Goal: Navigation & Orientation: Understand site structure

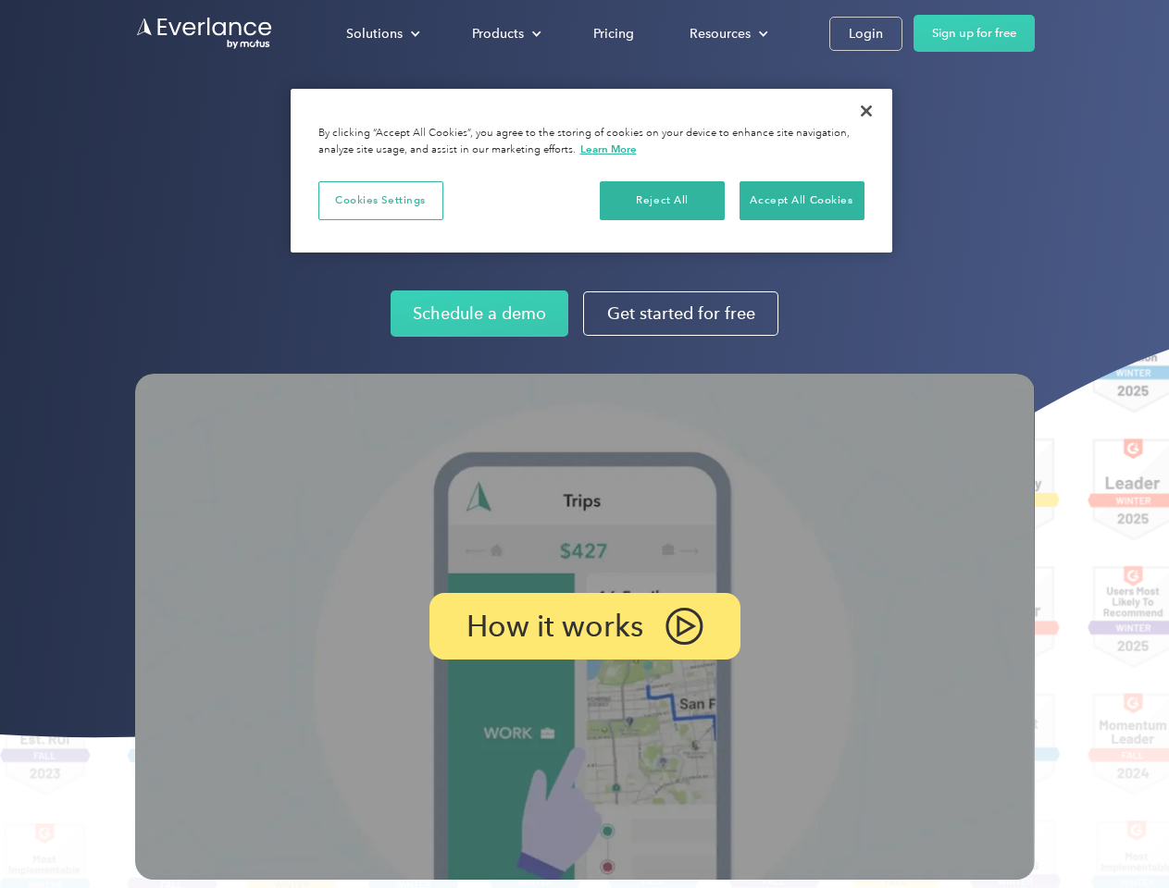
click at [584, 444] on img at bounding box center [584, 627] width 899 height 506
click at [382, 33] on div "Solutions" at bounding box center [374, 33] width 56 height 23
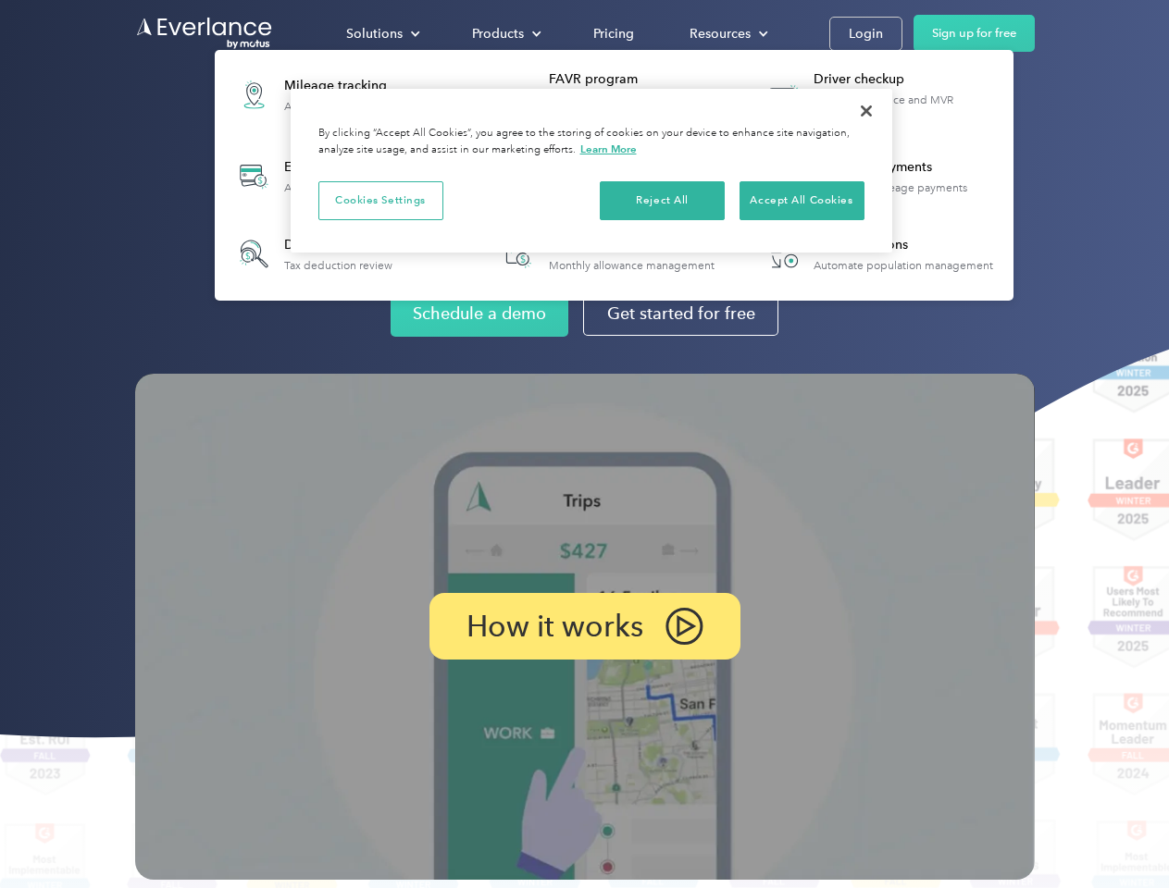
click at [504, 33] on div "Products" at bounding box center [498, 33] width 52 height 23
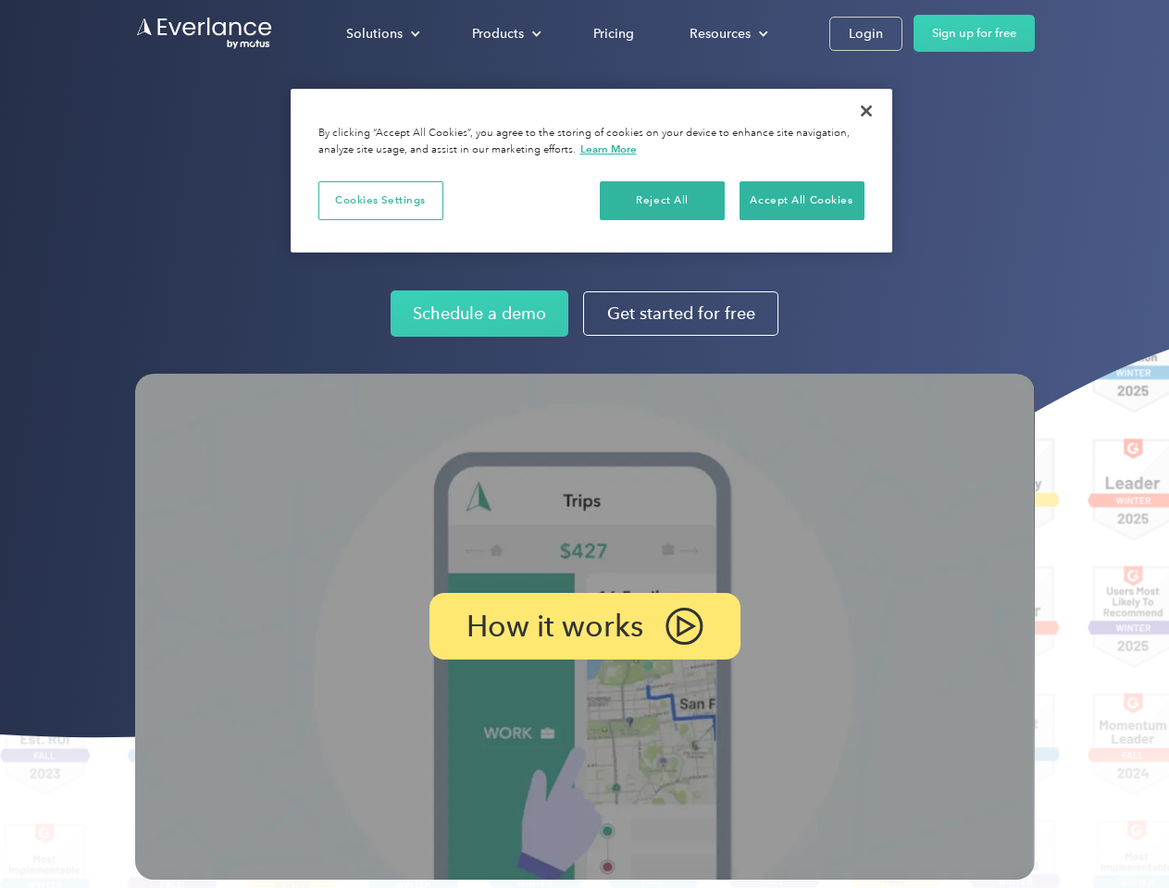
click at [726, 33] on div "Resources" at bounding box center [719, 33] width 61 height 23
click at [584, 626] on p "How it works" at bounding box center [554, 626] width 177 height 22
click at [380, 200] on button "Cookies Settings" at bounding box center [380, 200] width 125 height 39
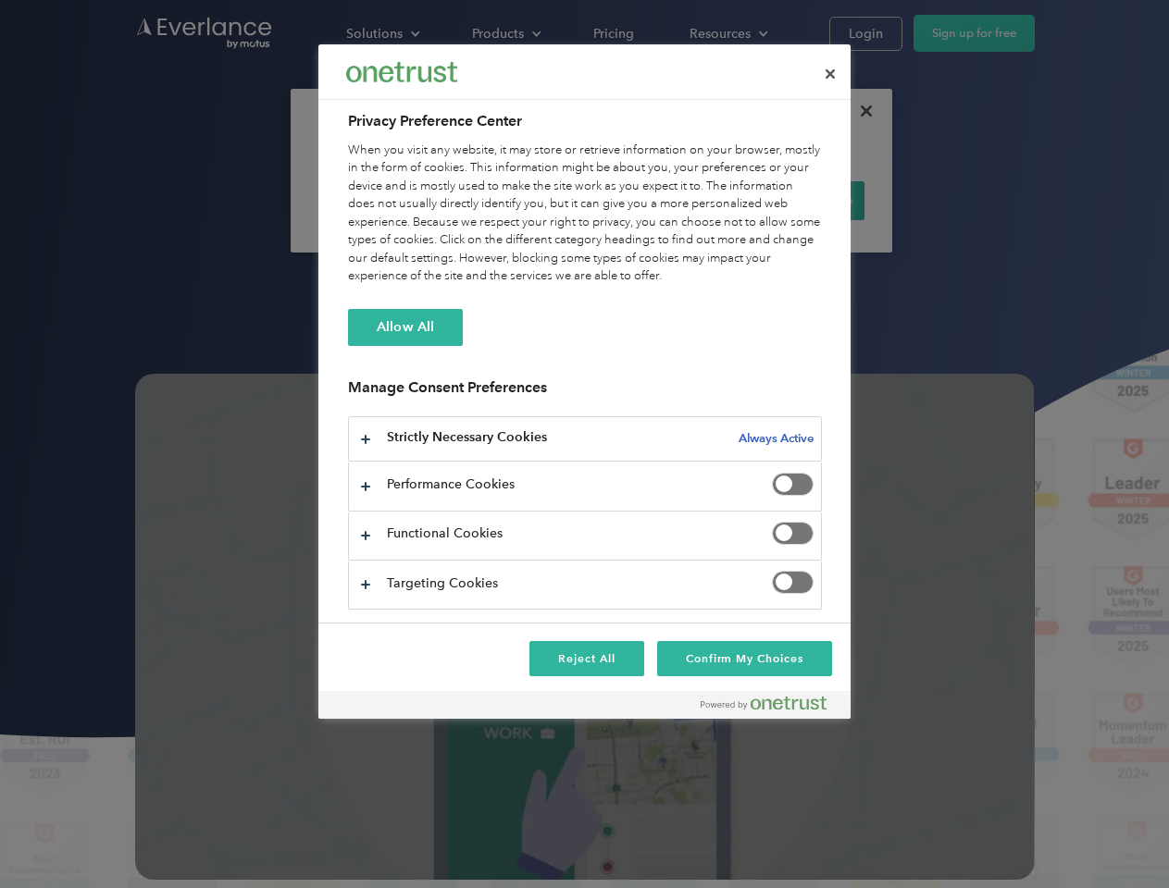
click at [663, 200] on div "When you visit any website, it may store or retrieve information on your browse…" at bounding box center [585, 214] width 474 height 144
click at [801, 200] on div "When you visit any website, it may store or retrieve information on your browse…" at bounding box center [585, 214] width 474 height 144
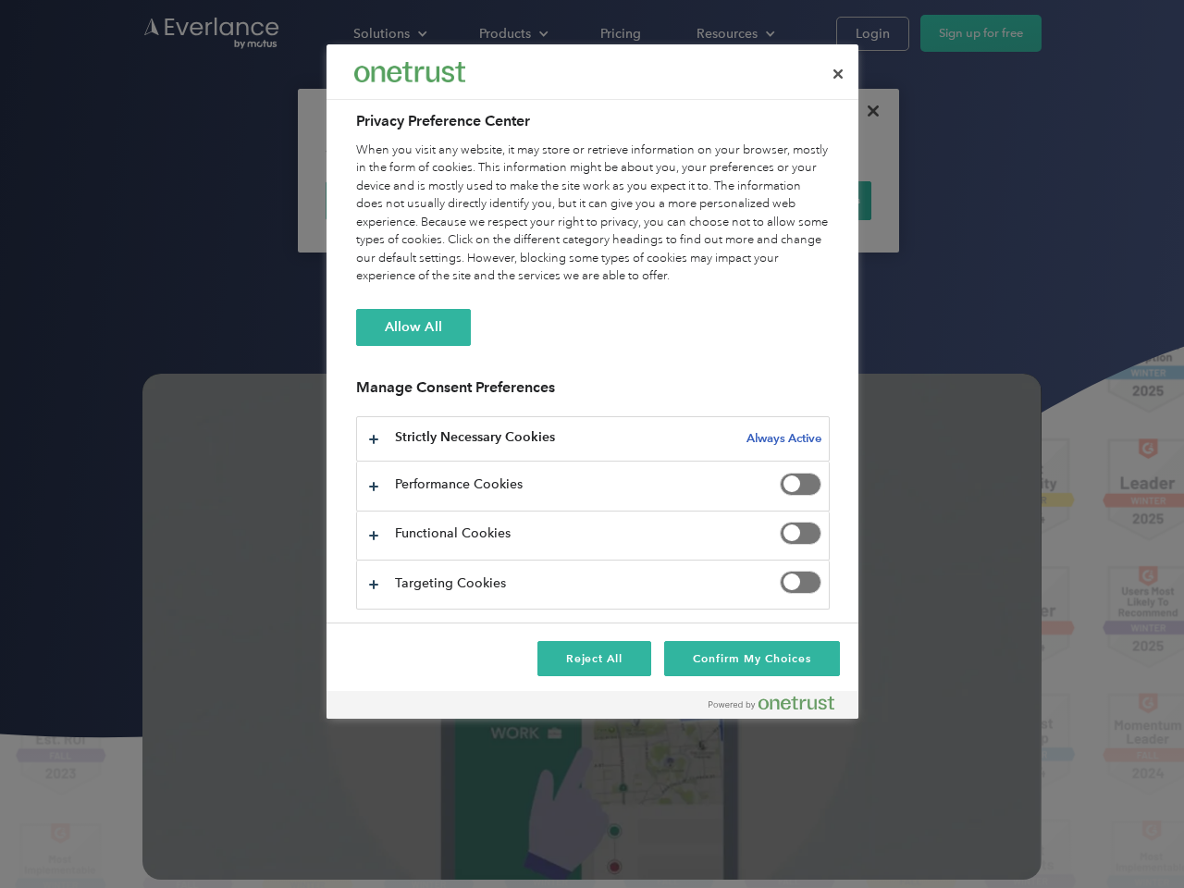
click at [866, 111] on div at bounding box center [592, 444] width 1184 height 888
